Goal: Learn about a topic: Understand process/instructions

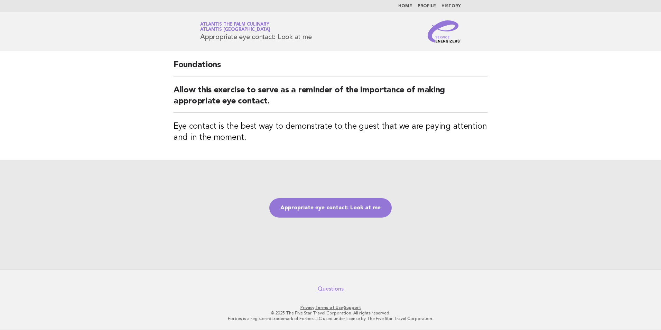
click at [407, 5] on link "Home" at bounding box center [405, 6] width 14 height 4
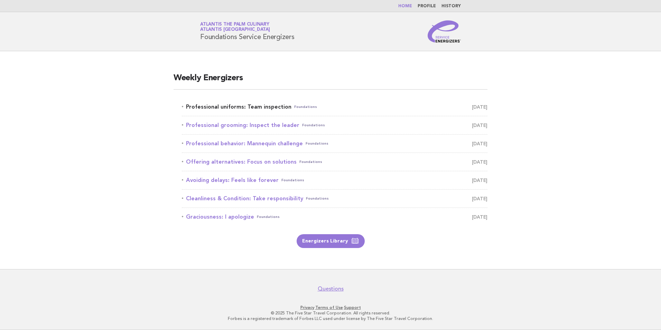
click at [254, 105] on link "Professional uniforms: Team inspection Foundations September 3" at bounding box center [335, 107] width 306 height 10
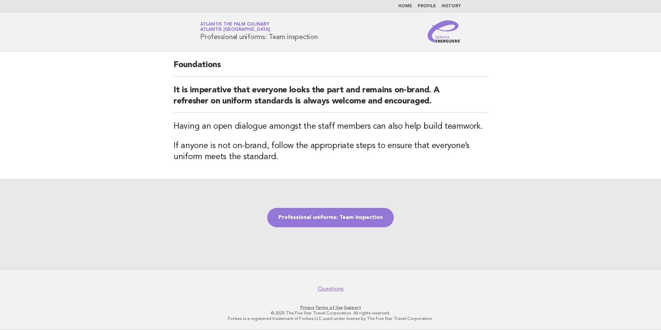
click at [335, 207] on div "Professional uniforms: Team inspection" at bounding box center [330, 224] width 661 height 90
click at [337, 215] on link "Professional uniforms: Team inspection" at bounding box center [330, 217] width 126 height 19
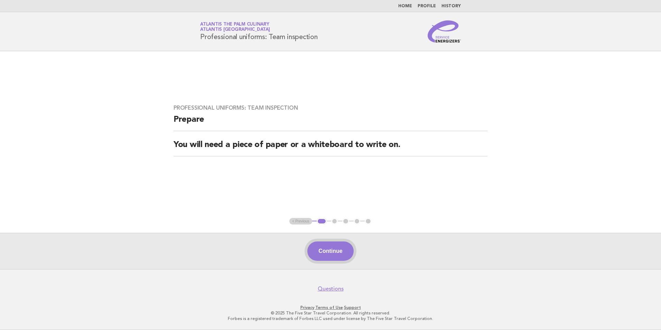
click at [317, 249] on button "Continue" at bounding box center [330, 250] width 46 height 19
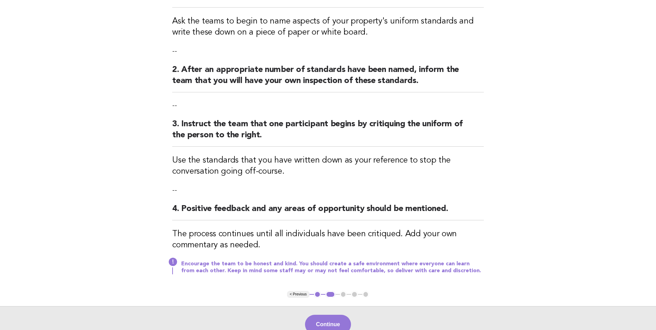
scroll to position [138, 0]
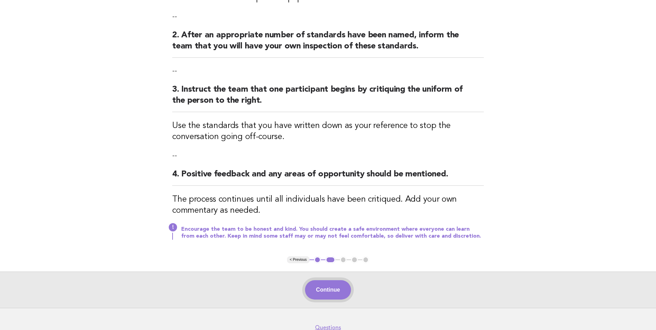
click at [336, 289] on button "Continue" at bounding box center [328, 289] width 46 height 19
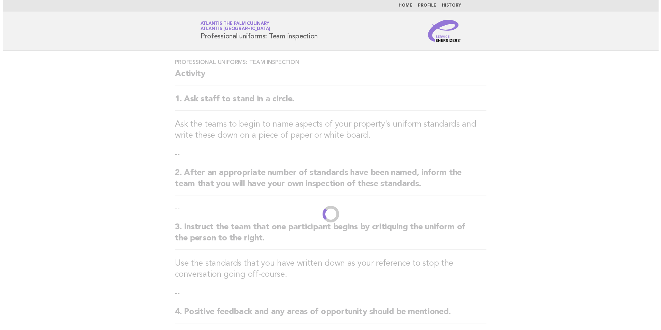
scroll to position [0, 0]
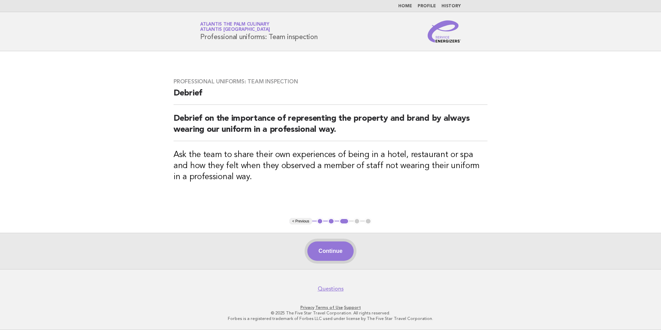
click at [329, 250] on button "Continue" at bounding box center [330, 250] width 46 height 19
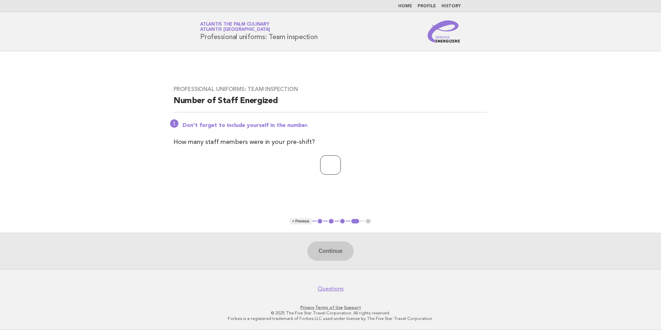
click at [333, 170] on input "number" at bounding box center [330, 164] width 21 height 19
type input "*"
click at [325, 247] on button "Continue" at bounding box center [330, 250] width 46 height 19
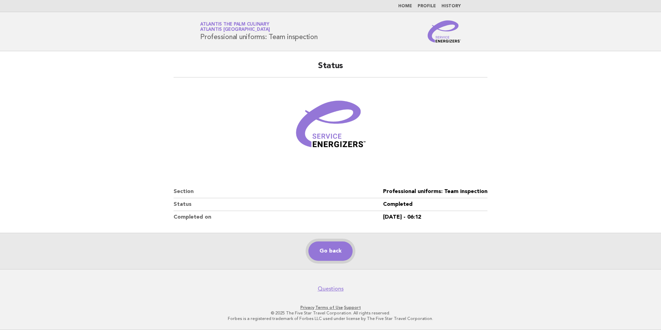
click at [328, 251] on link "Go back" at bounding box center [330, 250] width 44 height 19
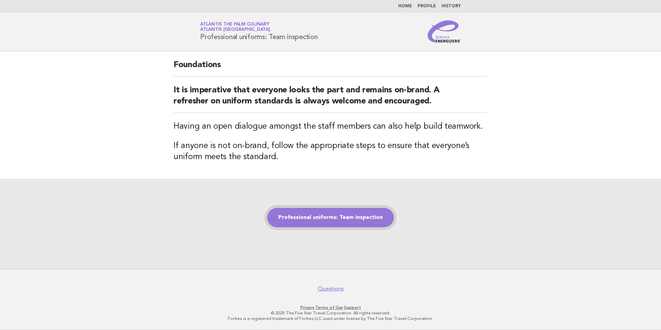
click at [363, 223] on link "Professional uniforms: Team inspection" at bounding box center [330, 217] width 126 height 19
